Goal: Navigation & Orientation: Find specific page/section

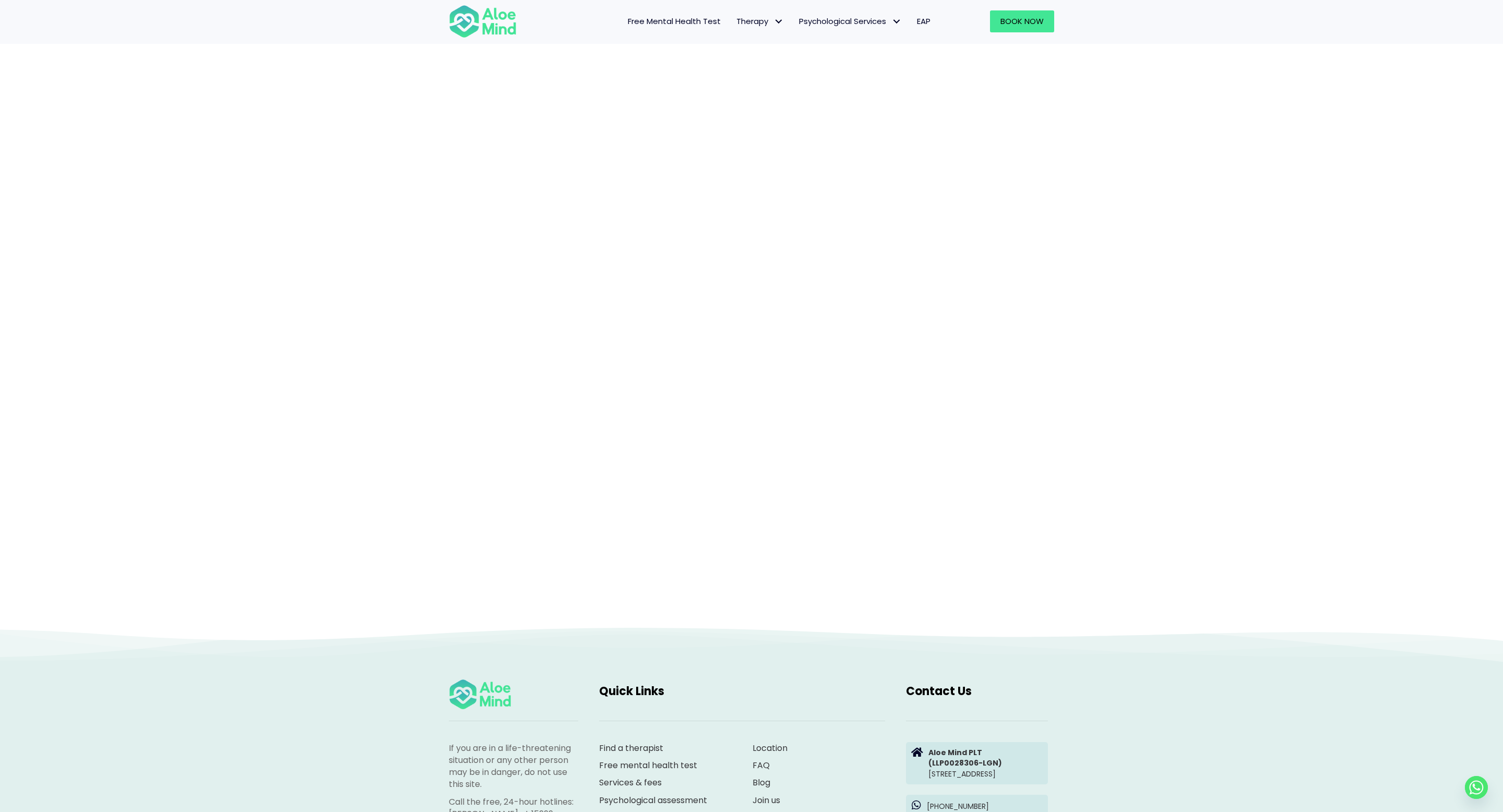
scroll to position [89, 0]
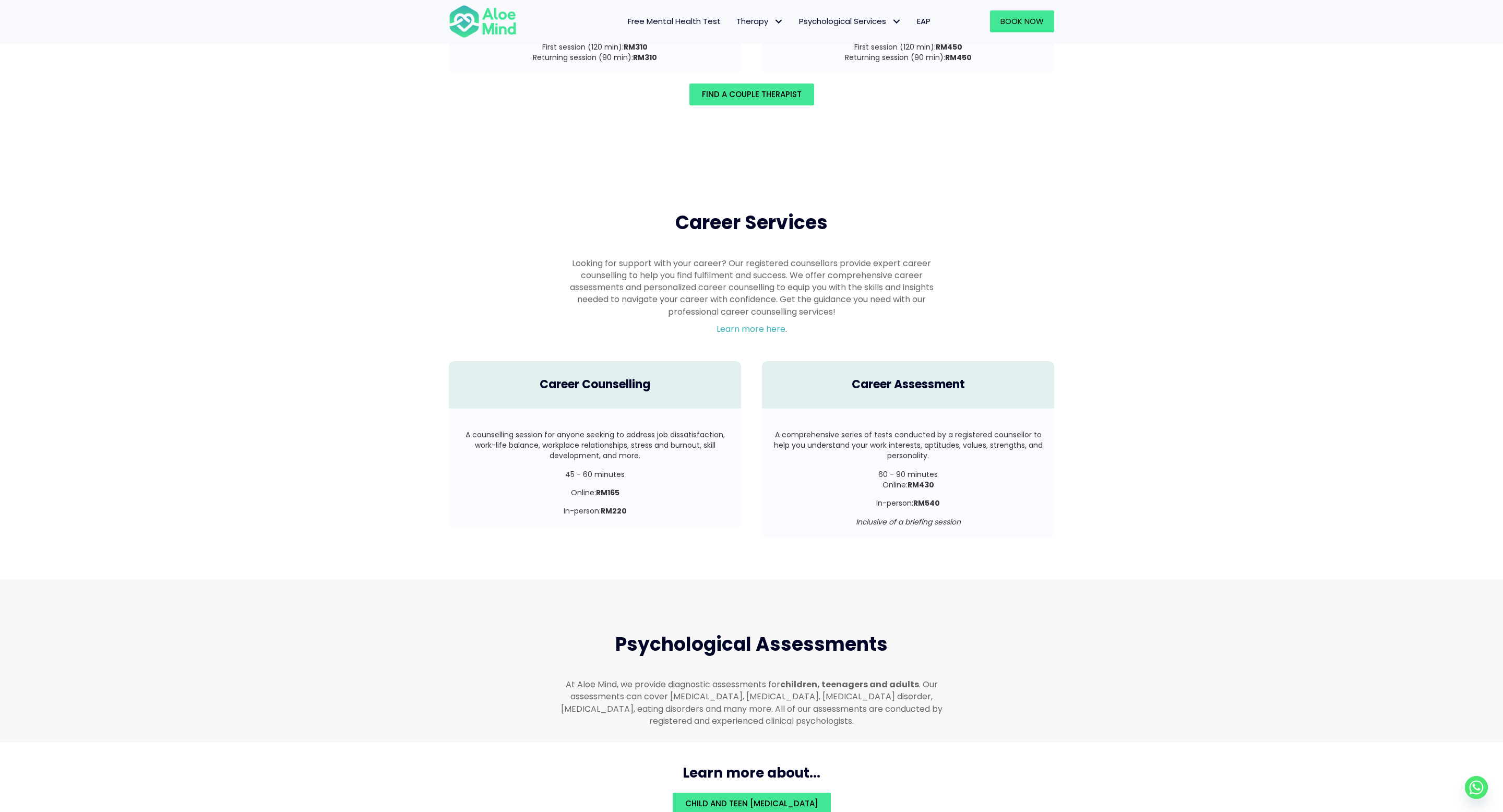
scroll to position [1657, 0]
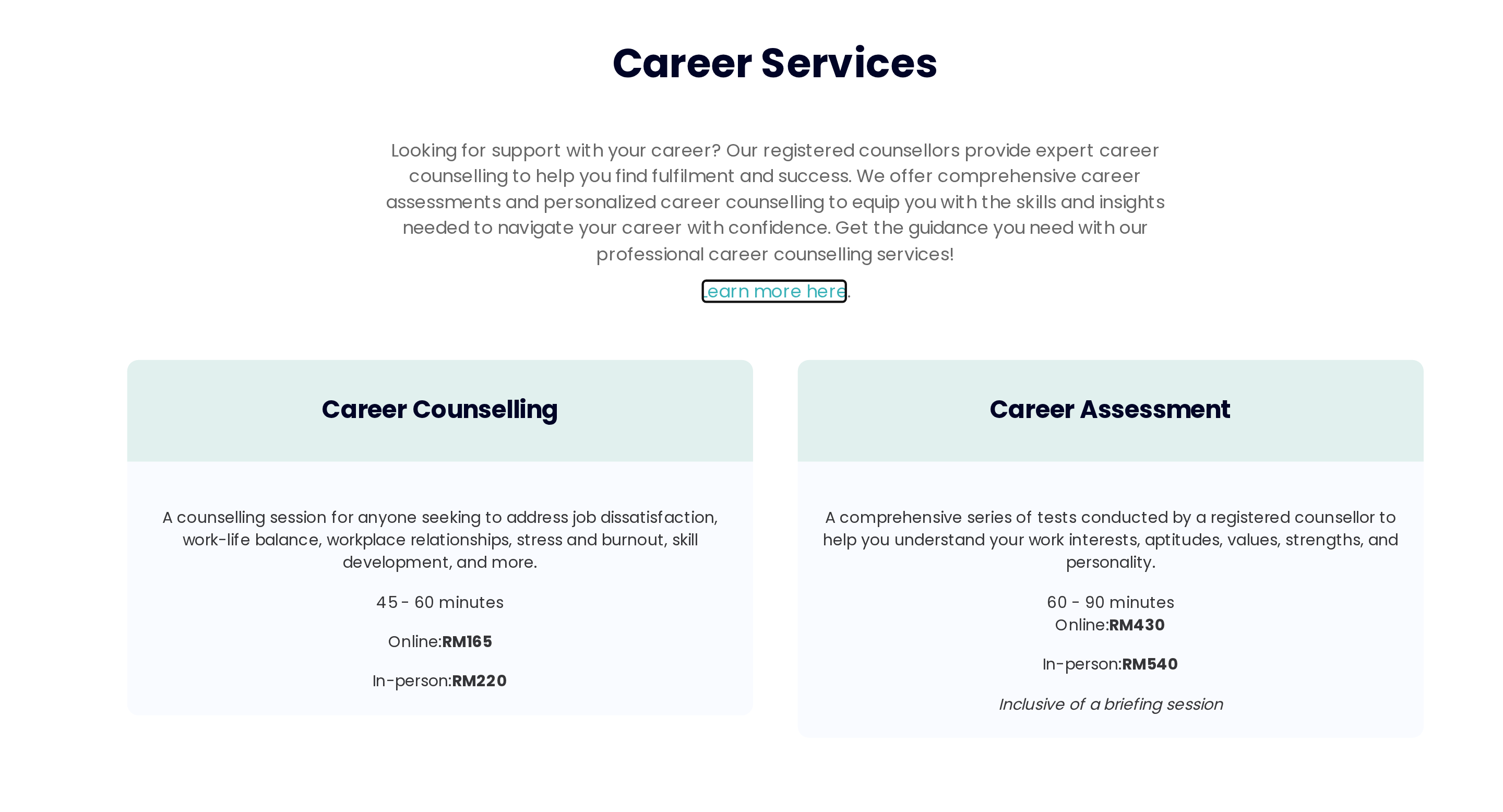
click at [759, 324] on link "Learn more here" at bounding box center [751, 330] width 69 height 12
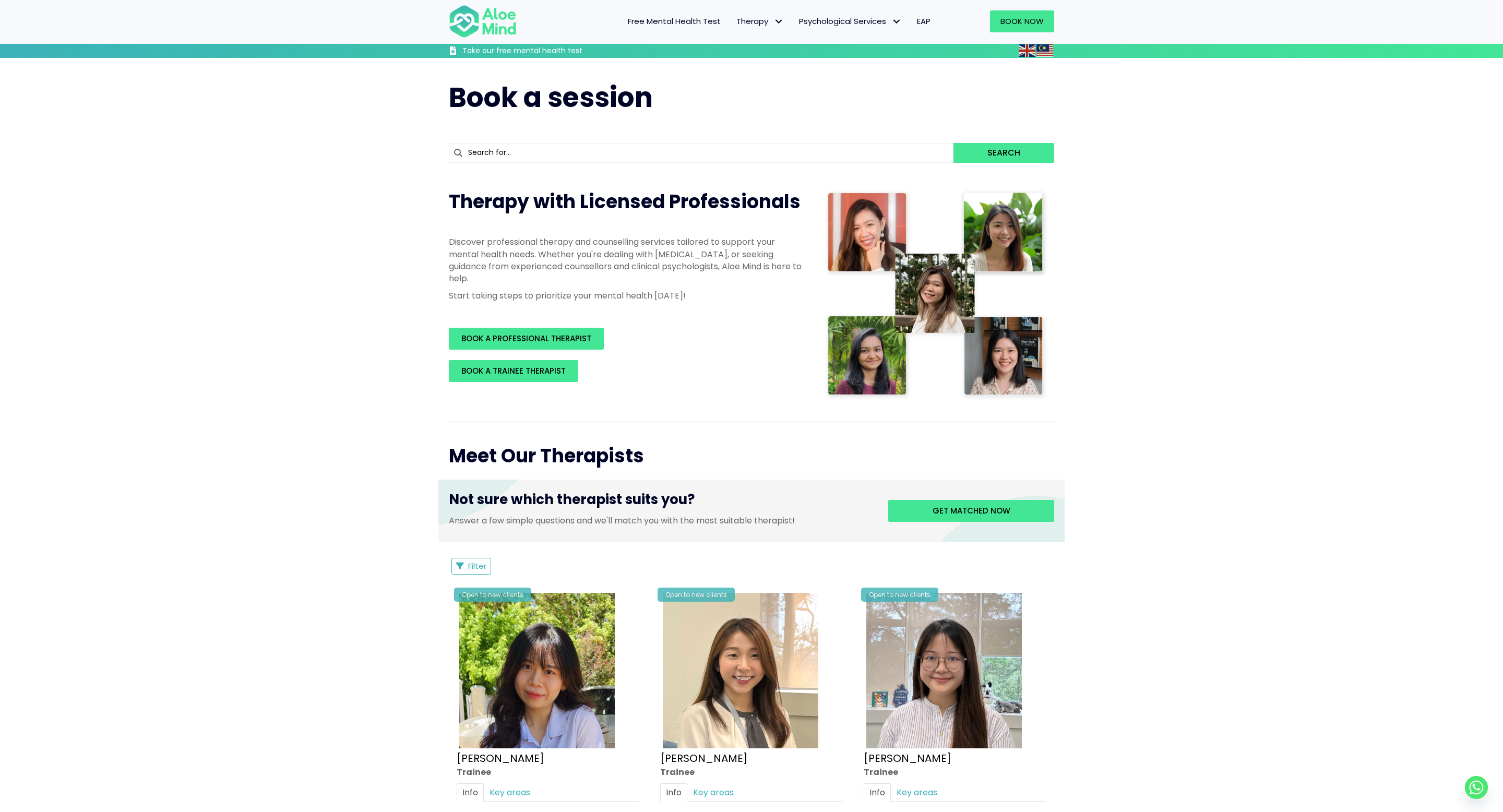
scroll to position [4591, 0]
